Goal: Task Accomplishment & Management: Manage account settings

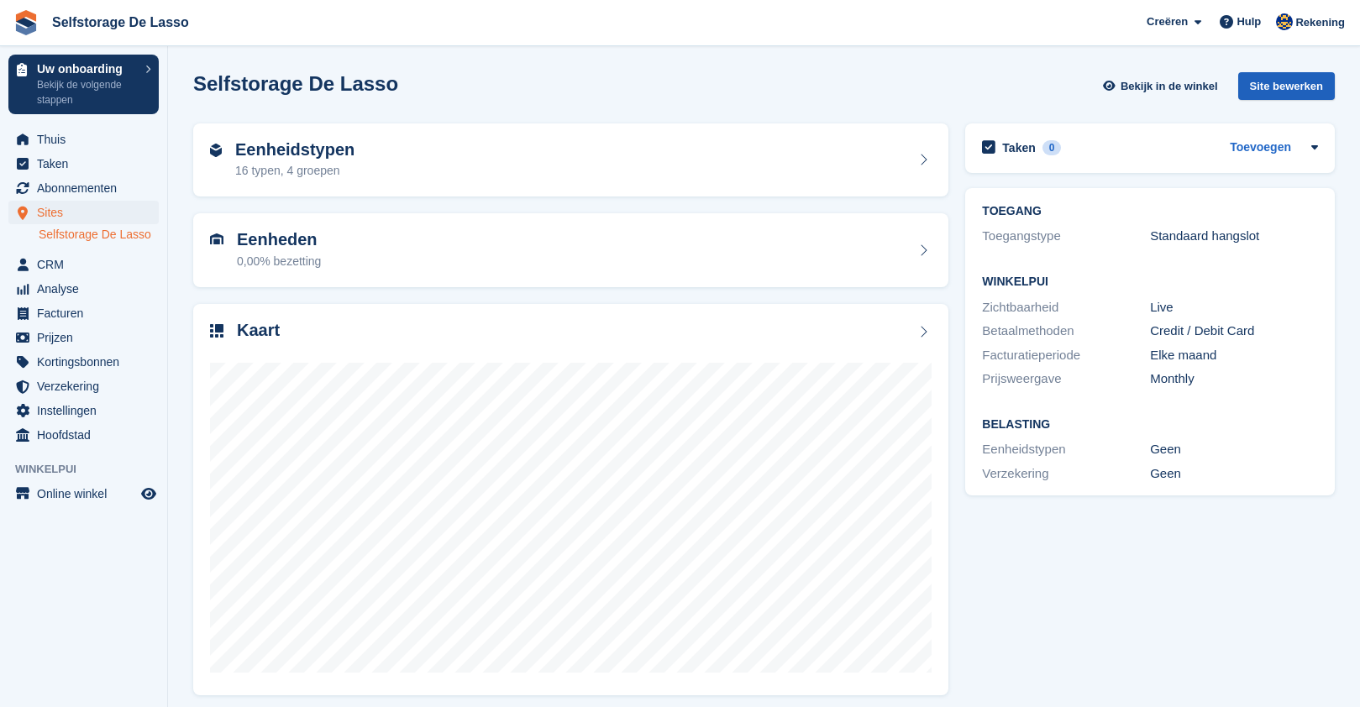
click at [1283, 92] on div "Site bewerken" at bounding box center [1286, 86] width 97 height 28
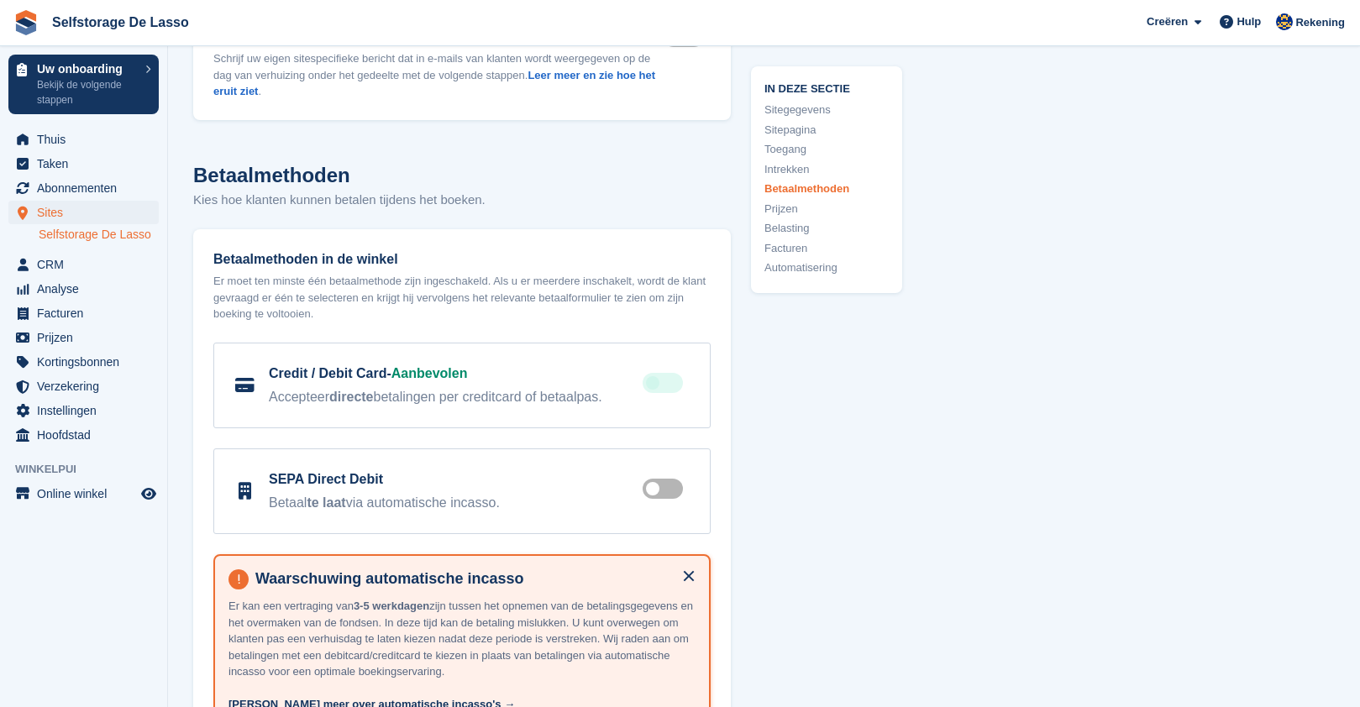
scroll to position [5106, 0]
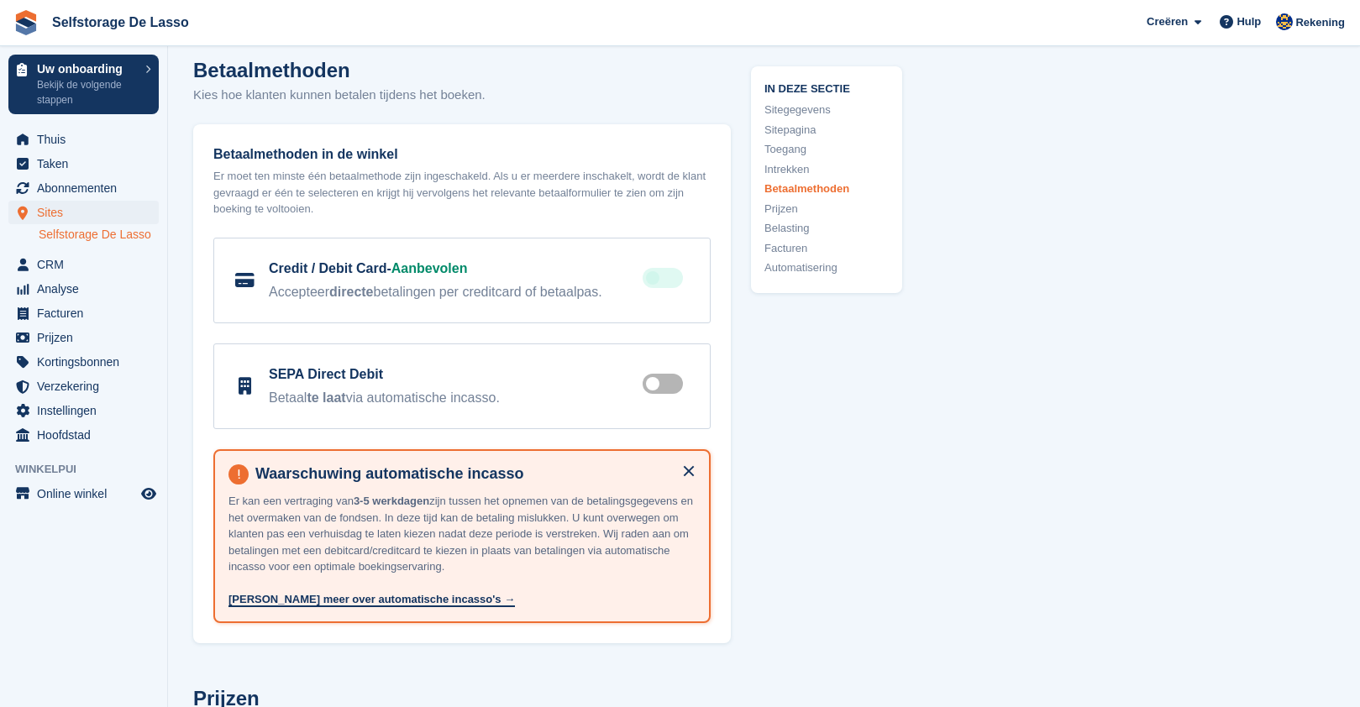
drag, startPoint x: 312, startPoint y: 482, endPoint x: 669, endPoint y: 542, distance: 361.9
click at [669, 542] on p "Er kan een vertraging van 3-5 werkdagen zijn tussen het opnemen van de betaling…" at bounding box center [461, 550] width 467 height 115
click at [336, 520] on p "Er kan een vertraging van 3-5 werkdagen zijn tussen het opnemen van de betaling…" at bounding box center [461, 550] width 467 height 115
drag, startPoint x: 352, startPoint y: 525, endPoint x: 676, endPoint y: 543, distance: 324.7
click at [675, 543] on p "Er kan een vertraging van 3-5 werkdagen zijn tussen het opnemen van de betaling…" at bounding box center [461, 550] width 467 height 115
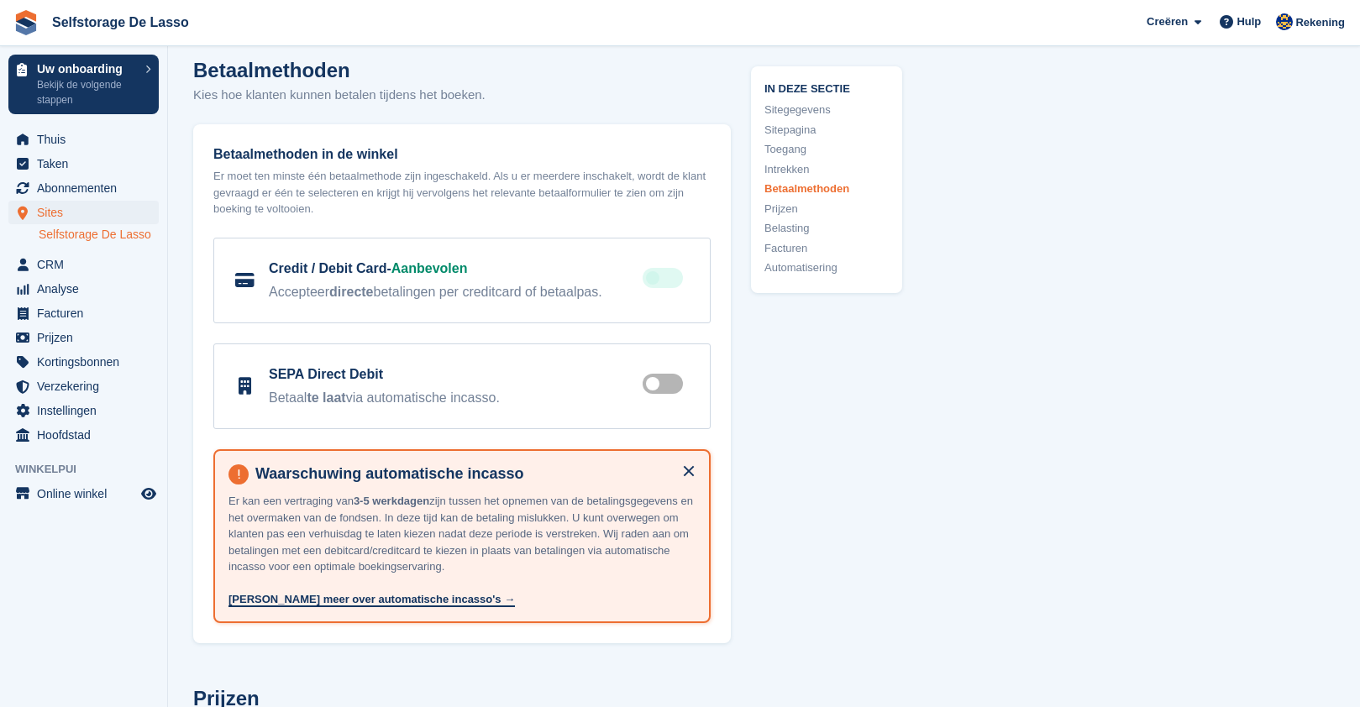
click at [676, 543] on p "Er kan een vertraging van 3-5 werkdagen zijn tussen het opnemen van de betaling…" at bounding box center [461, 550] width 467 height 115
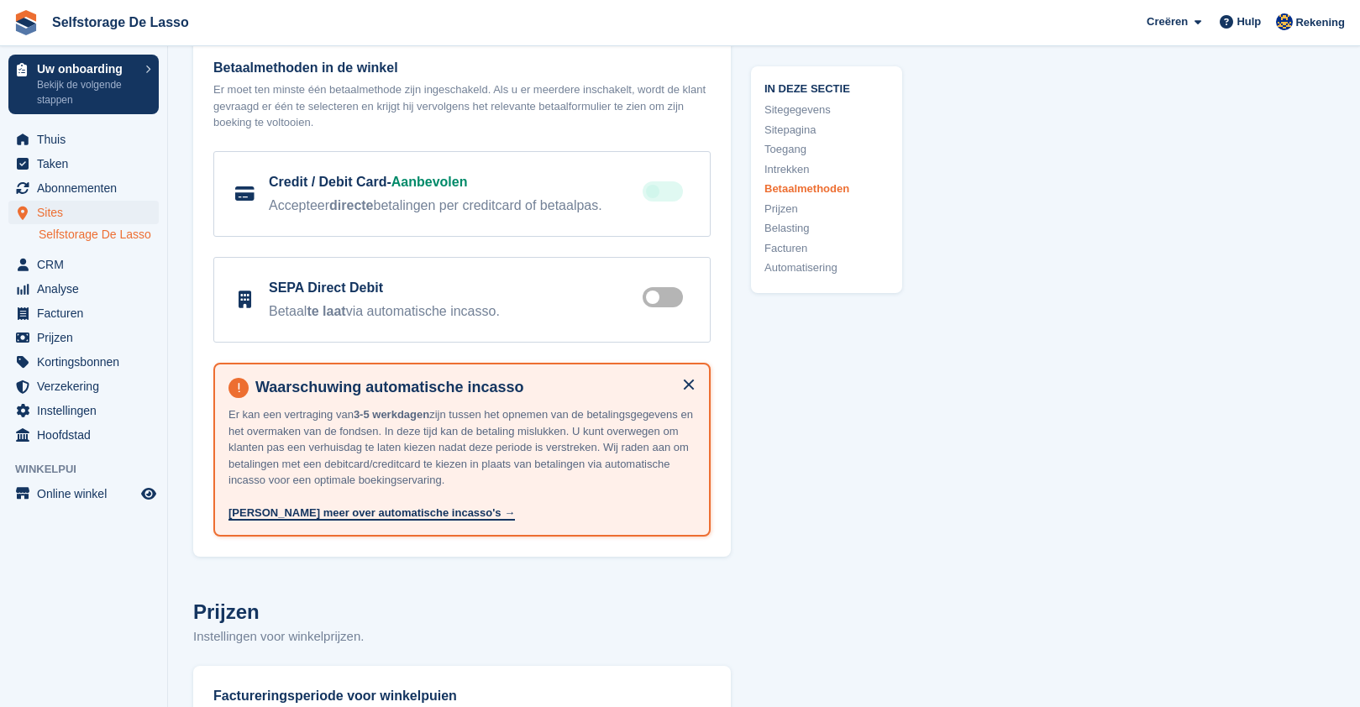
scroll to position [5181, 0]
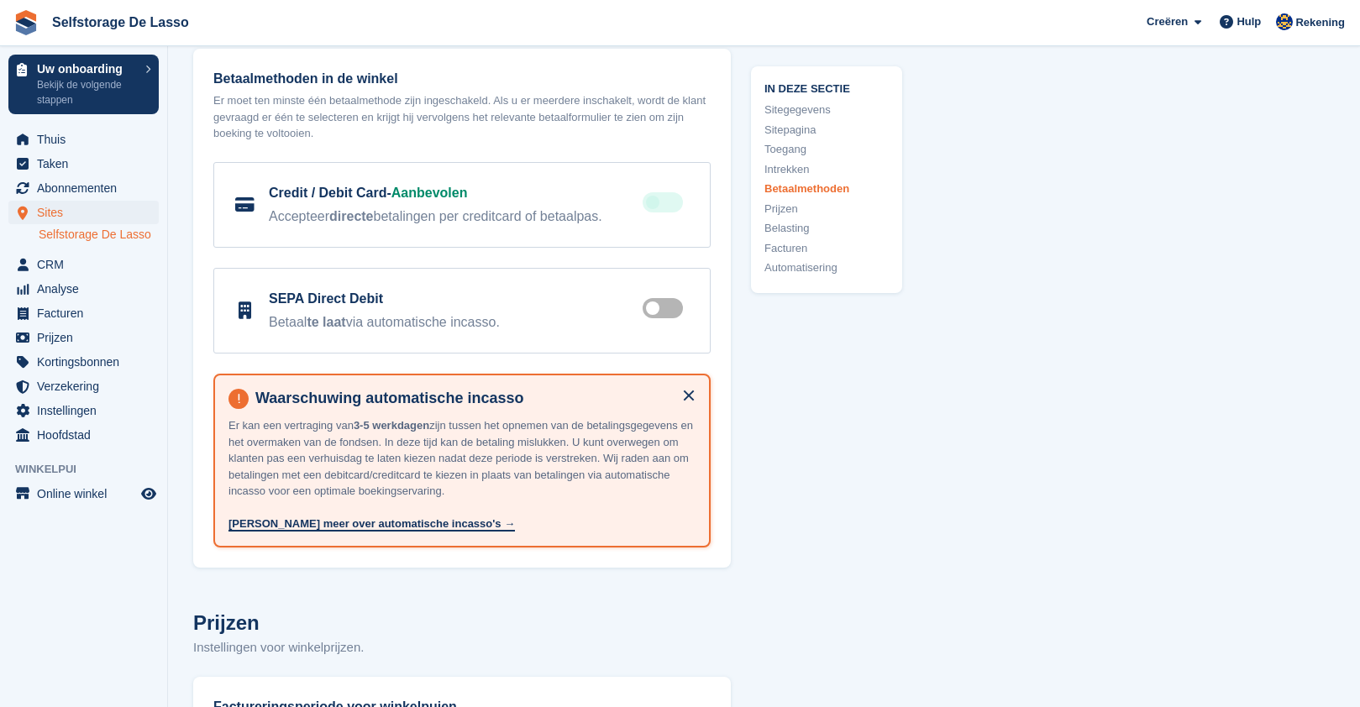
click at [661, 302] on label at bounding box center [666, 308] width 47 height 13
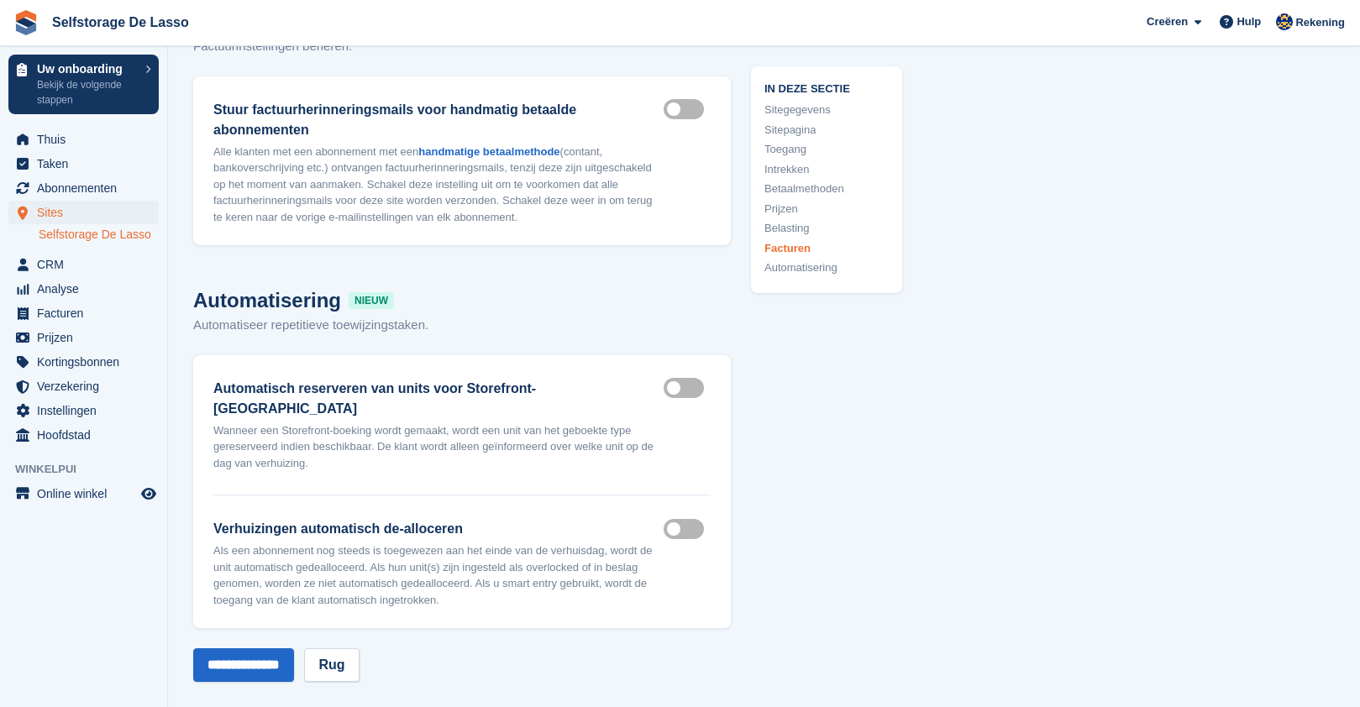
scroll to position [6789, 0]
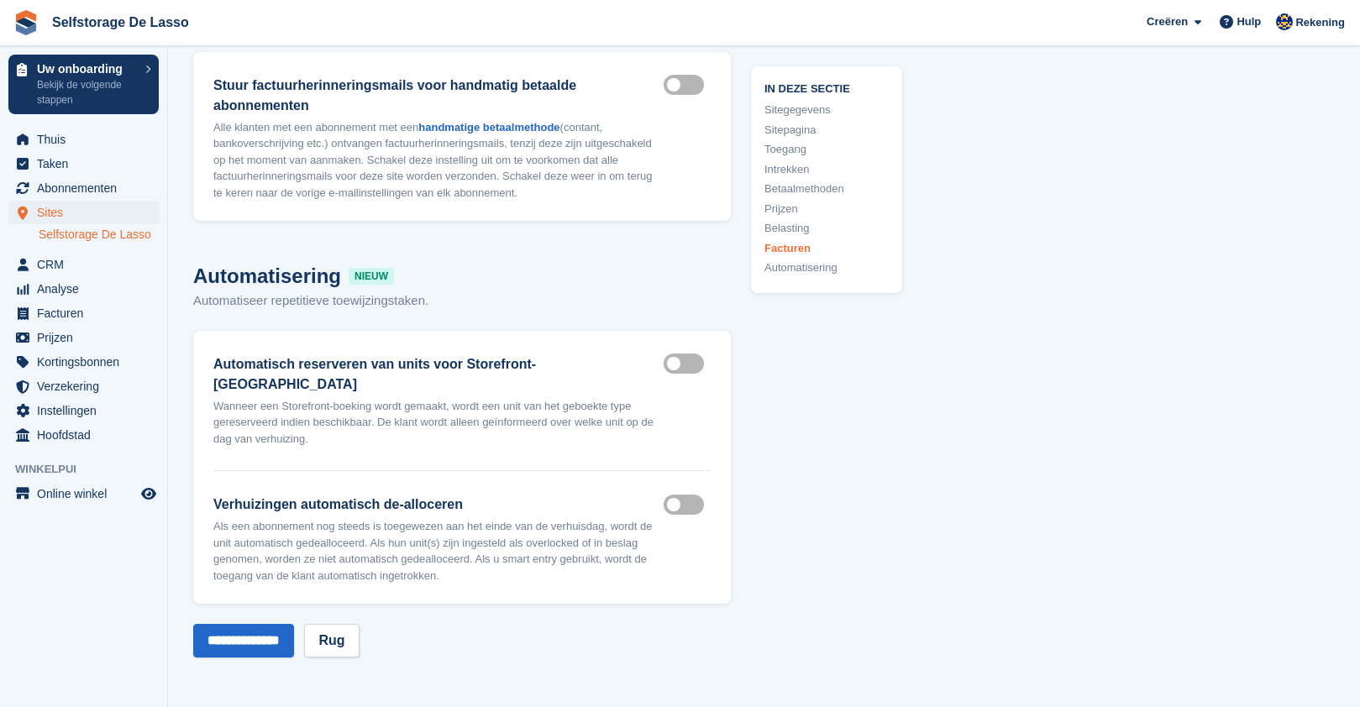
click at [278, 624] on input "**********" at bounding box center [243, 641] width 101 height 34
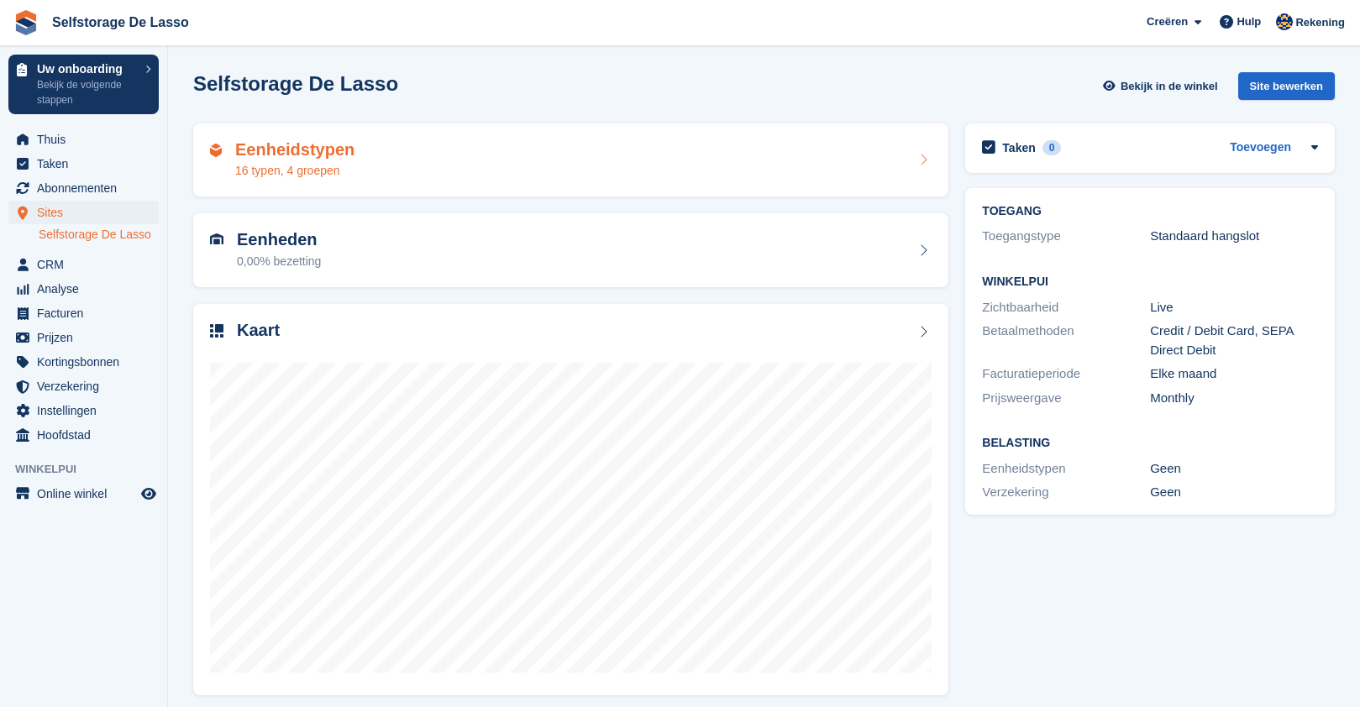
scroll to position [3, 0]
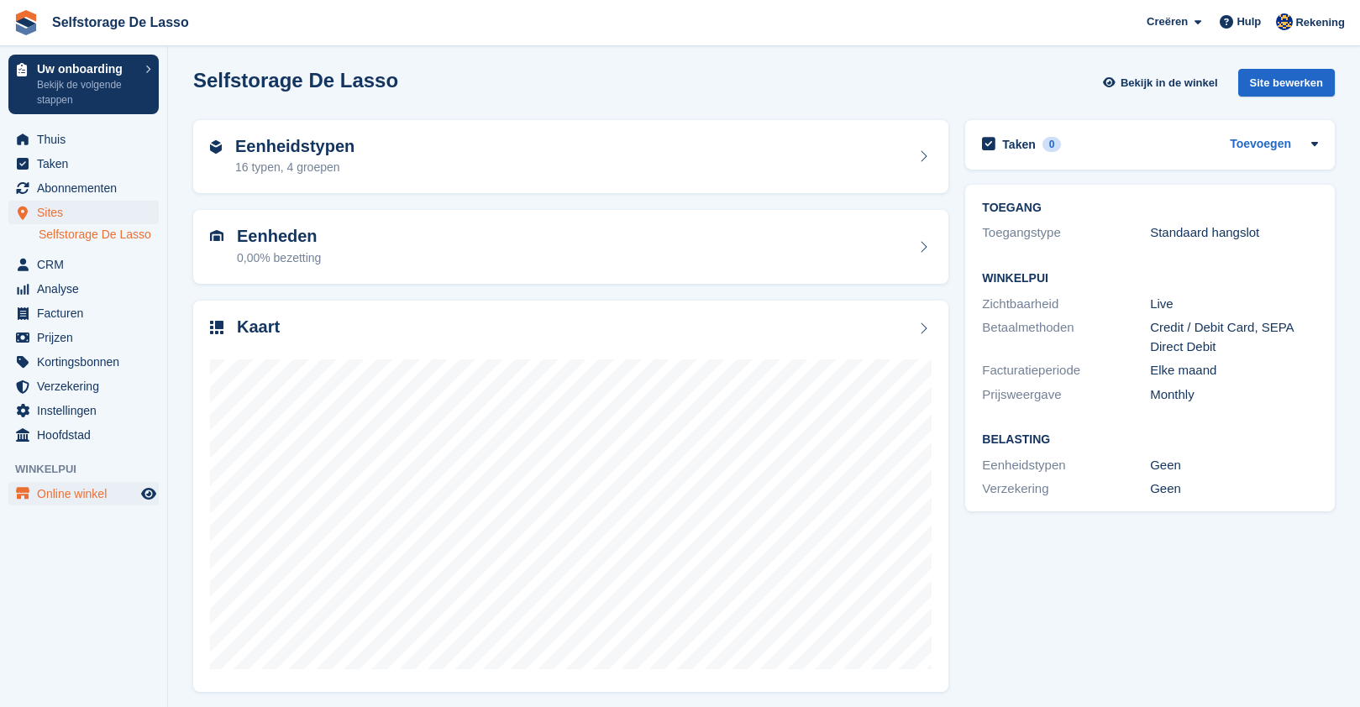
click at [85, 485] on span "Online winkel" at bounding box center [87, 494] width 101 height 24
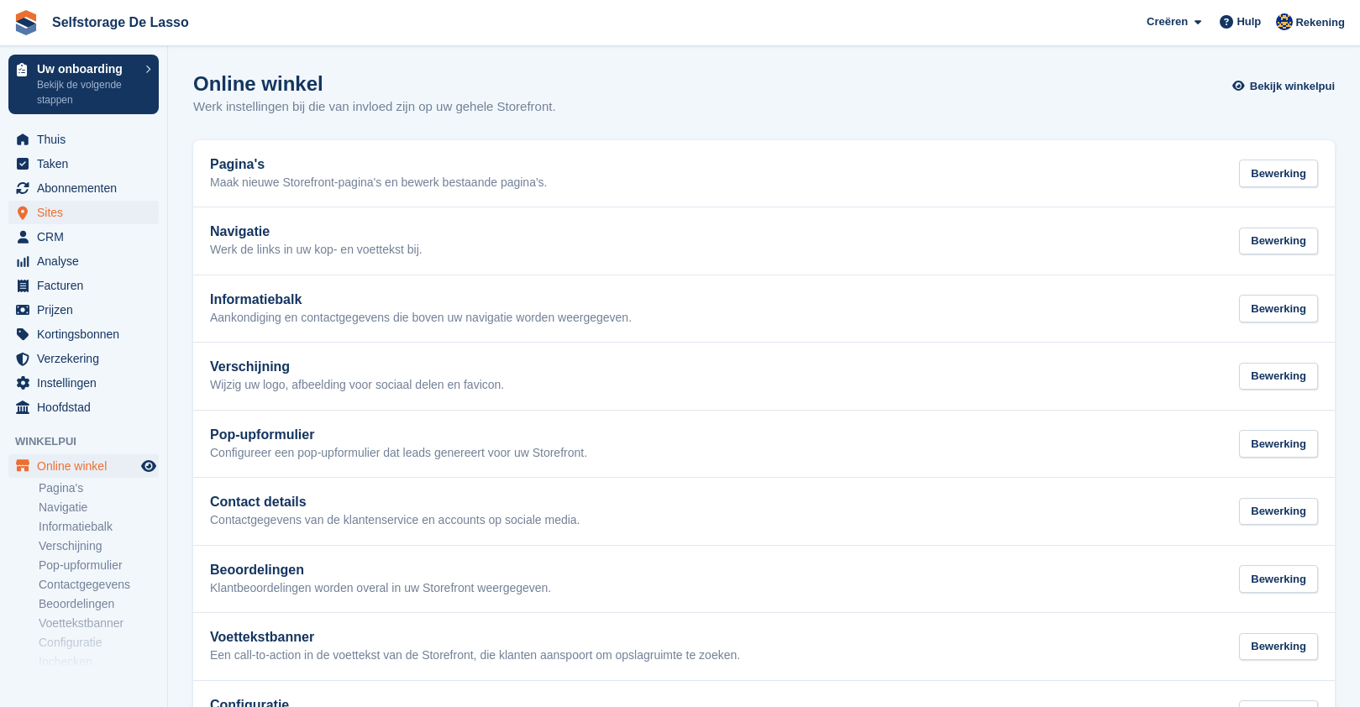
click at [76, 217] on span "Sites" at bounding box center [87, 213] width 101 height 24
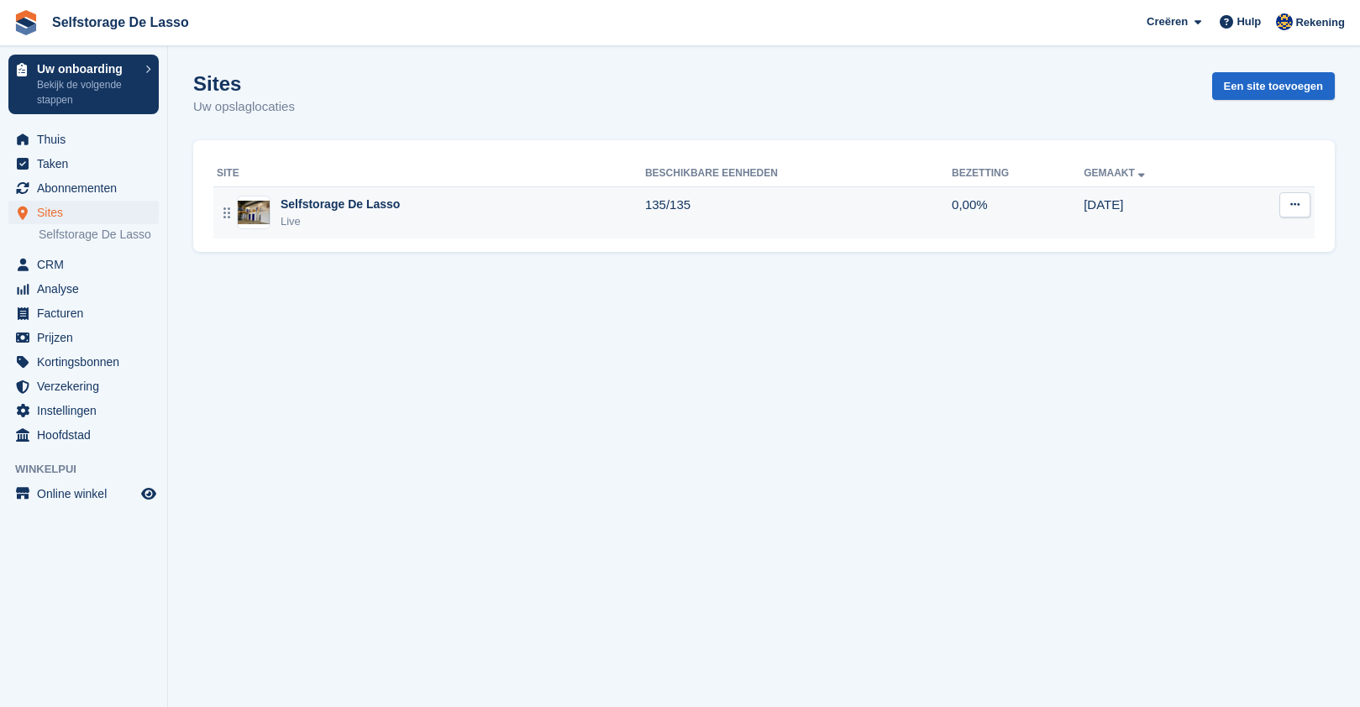
click at [1301, 210] on button at bounding box center [1294, 204] width 31 height 25
click at [1238, 237] on p "Site bewerken" at bounding box center [1230, 238] width 146 height 22
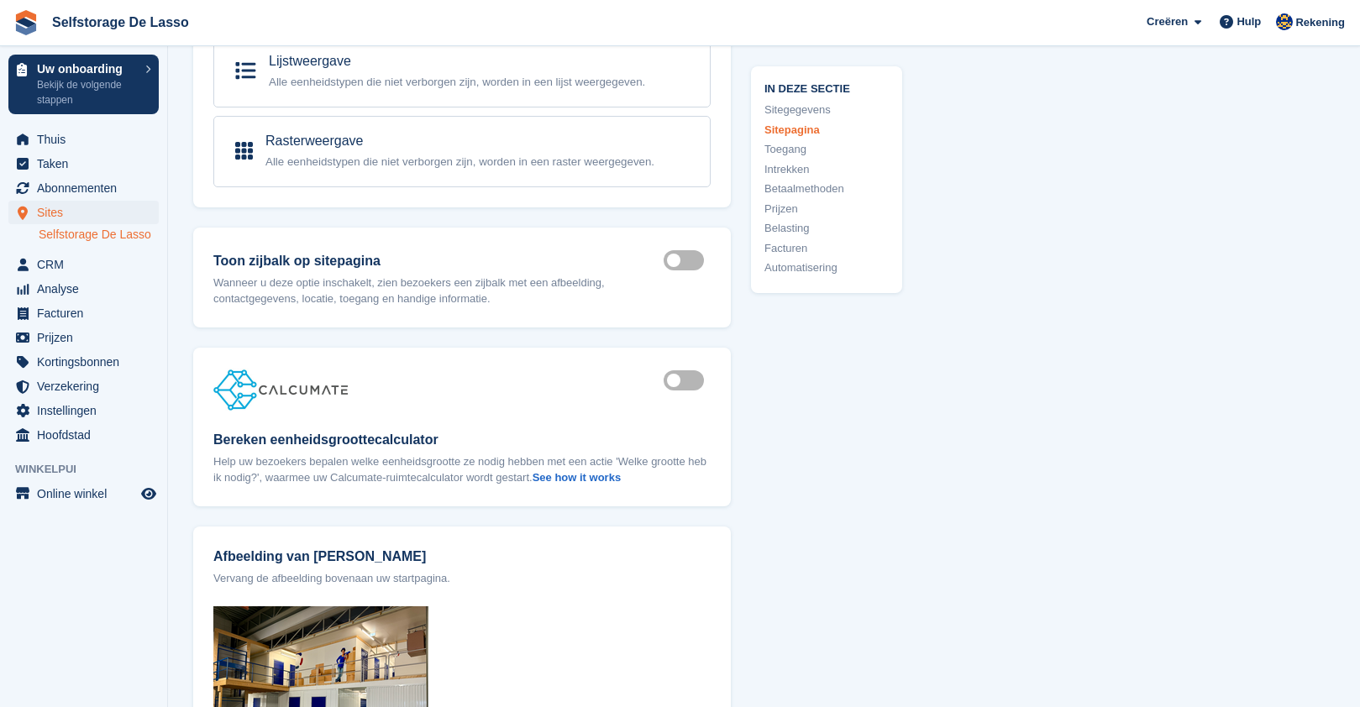
scroll to position [1613, 0]
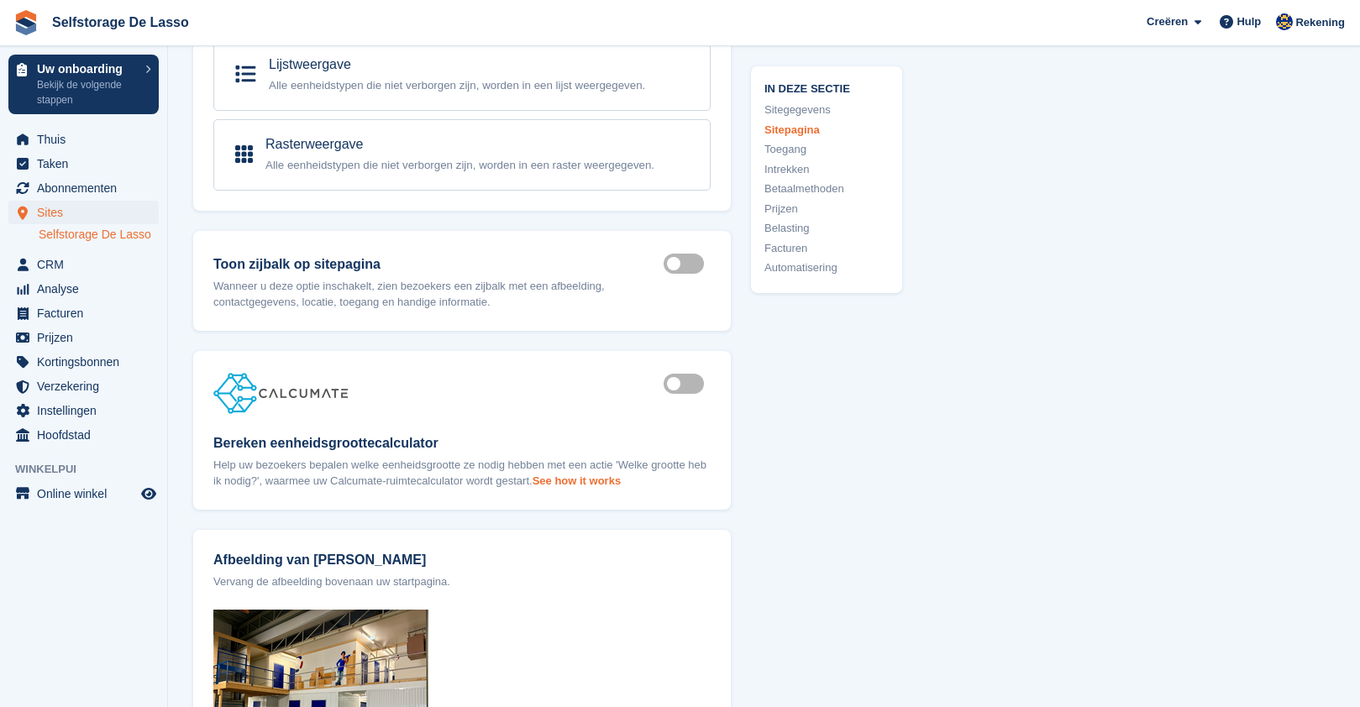
click at [620, 475] on strong "See how it works" at bounding box center [576, 481] width 88 height 13
click at [104, 4] on div "Selfstorage De Lasso" at bounding box center [101, 22] width 189 height 39
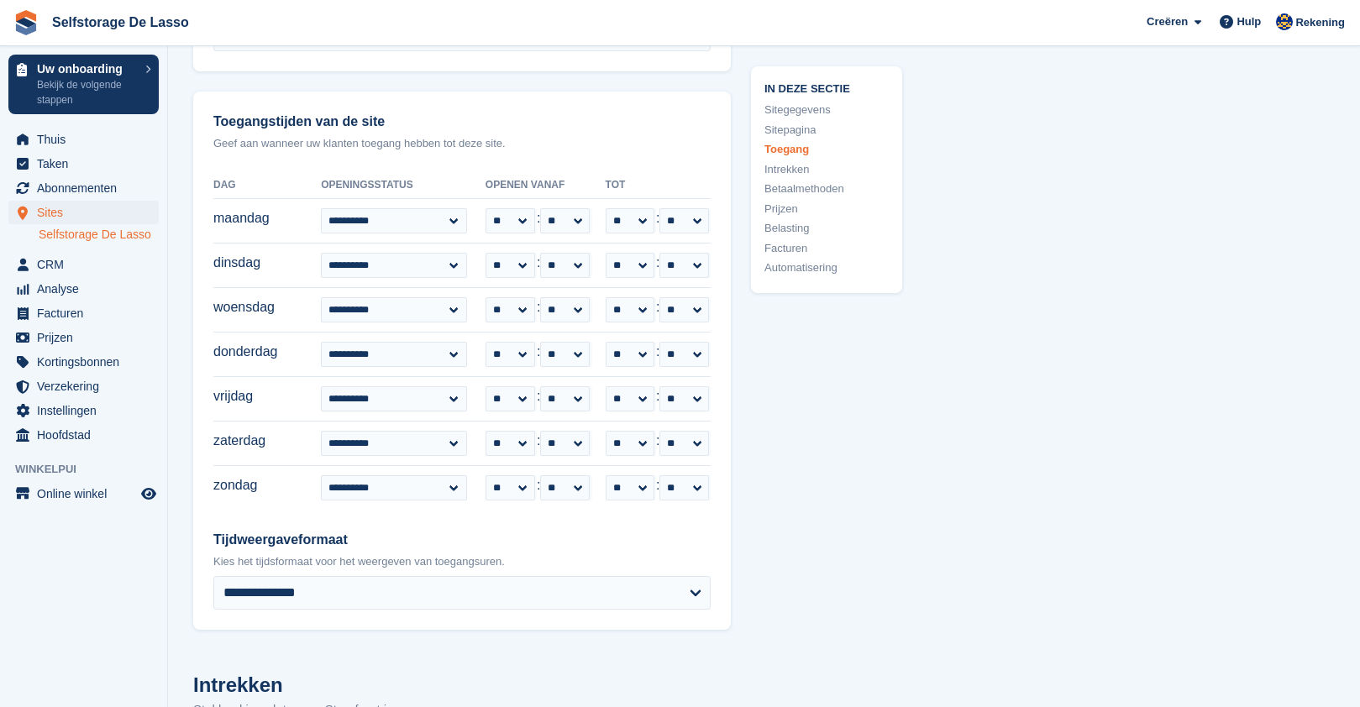
scroll to position [3810, 0]
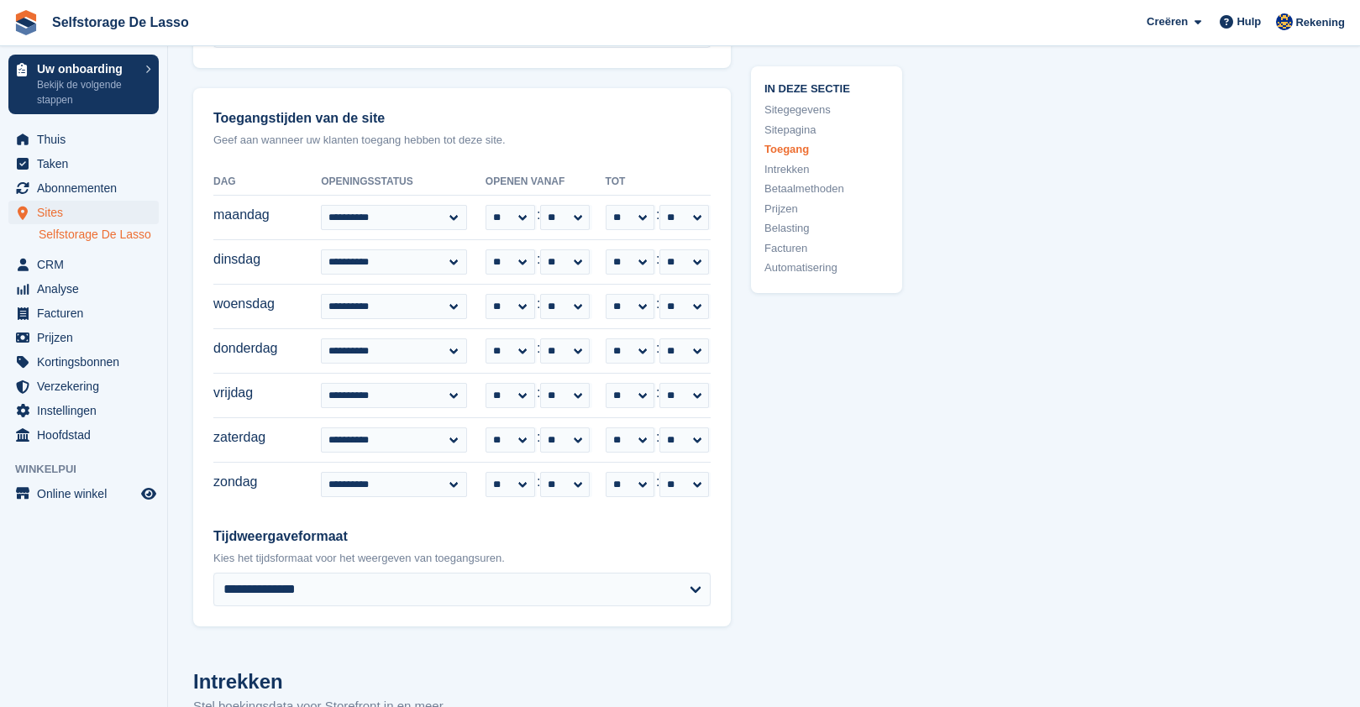
click at [58, 212] on span "Sites" at bounding box center [87, 213] width 101 height 24
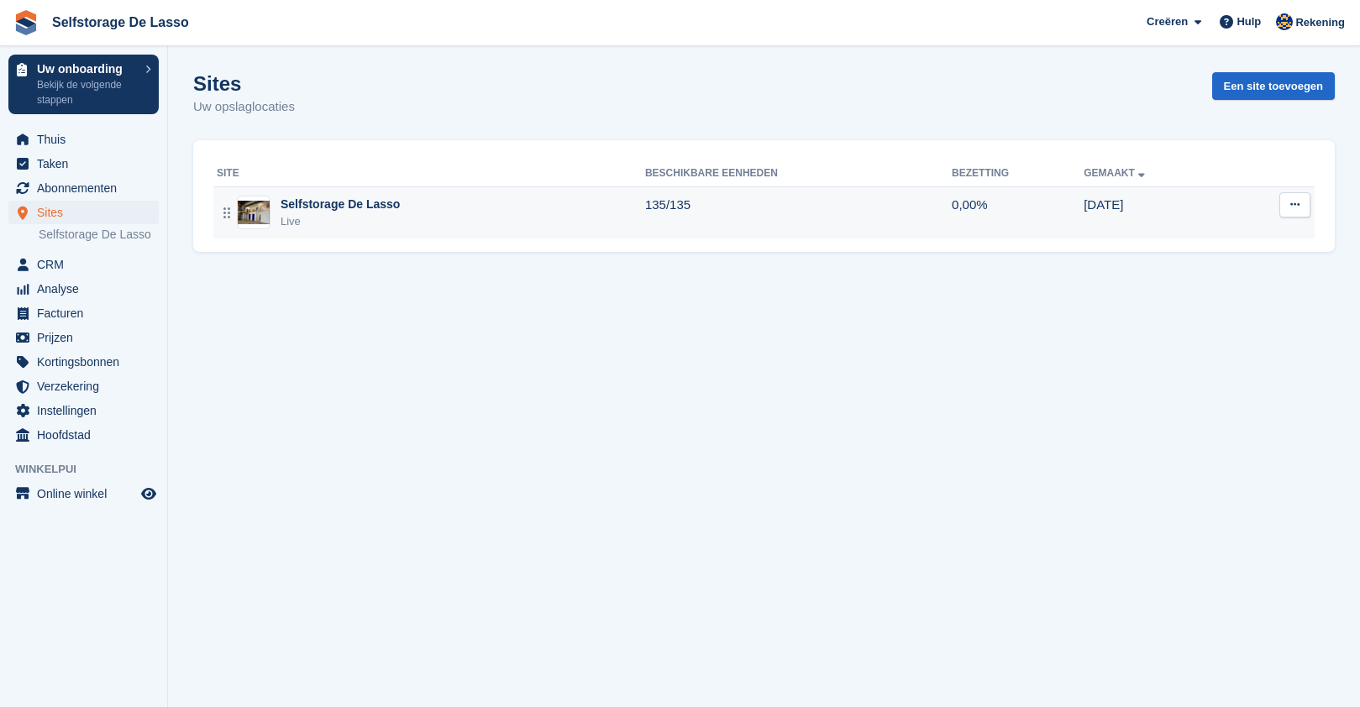
click at [356, 204] on div "Selfstorage De Lasso" at bounding box center [340, 205] width 119 height 18
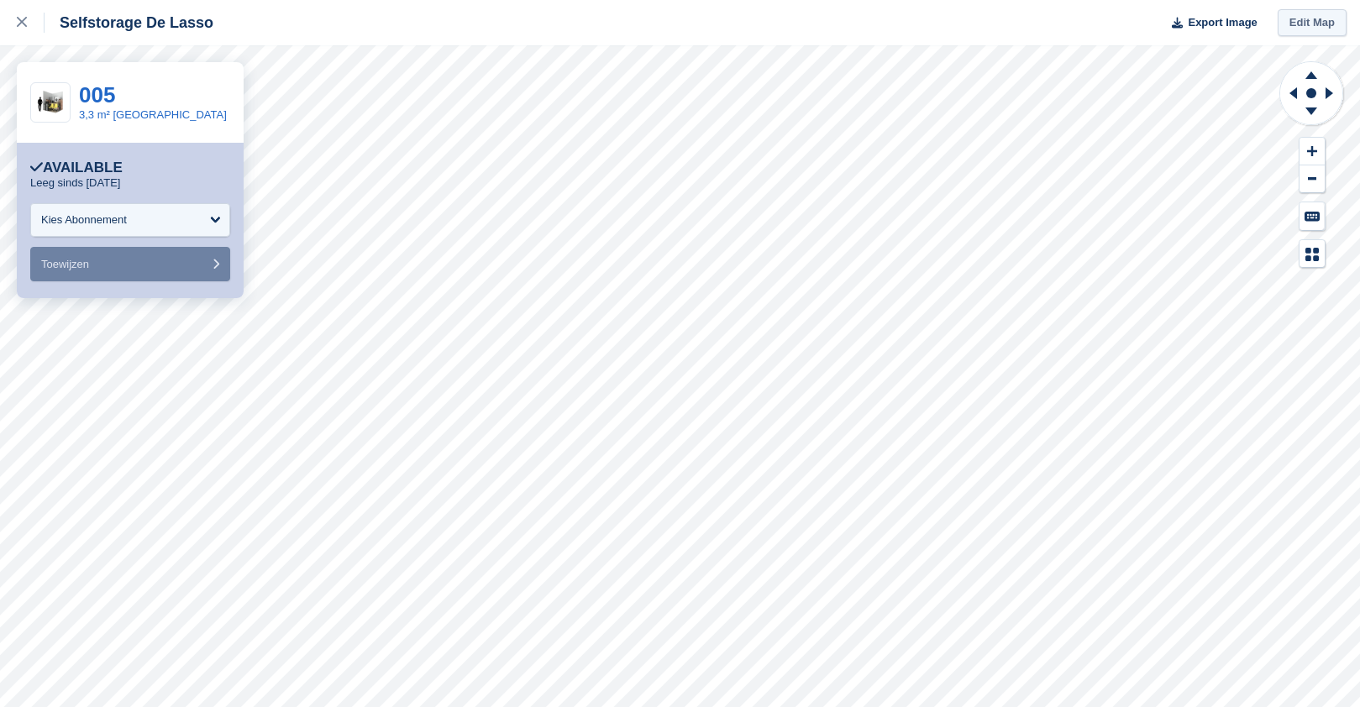
click at [1317, 27] on link "Edit Map" at bounding box center [1311, 23] width 69 height 28
